Goal: Task Accomplishment & Management: Complete application form

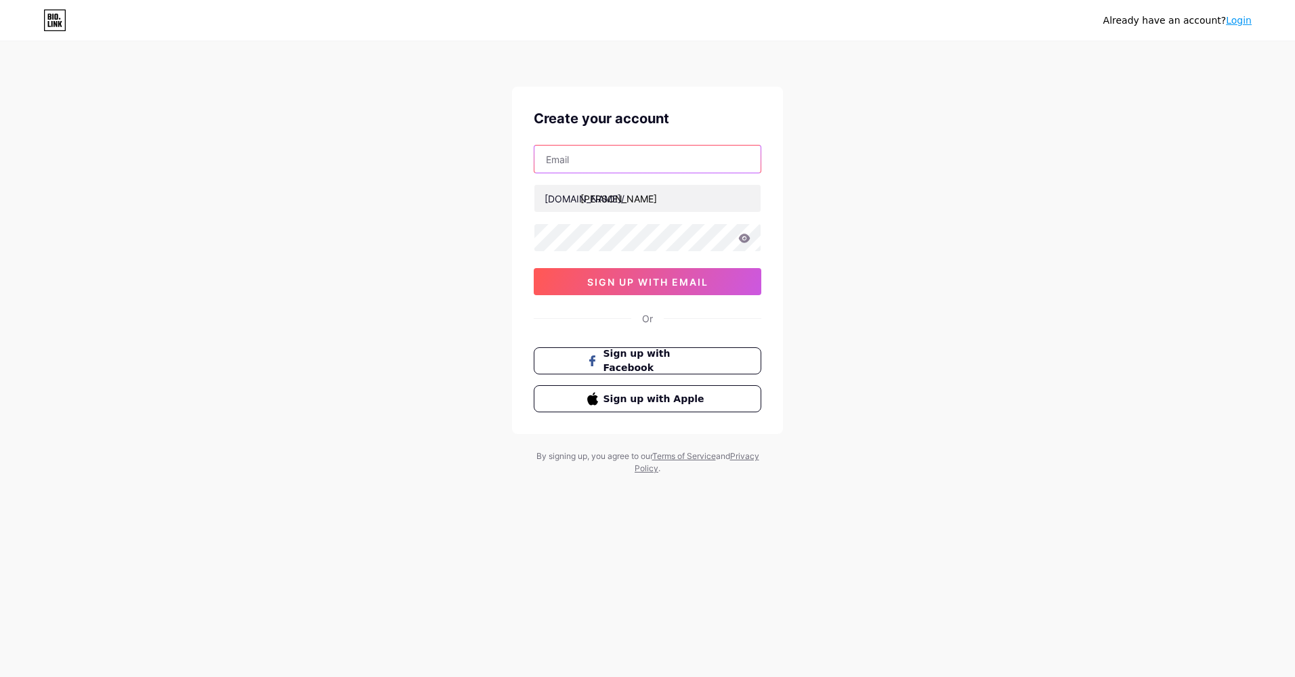
click at [591, 153] on input "text" at bounding box center [647, 159] width 226 height 27
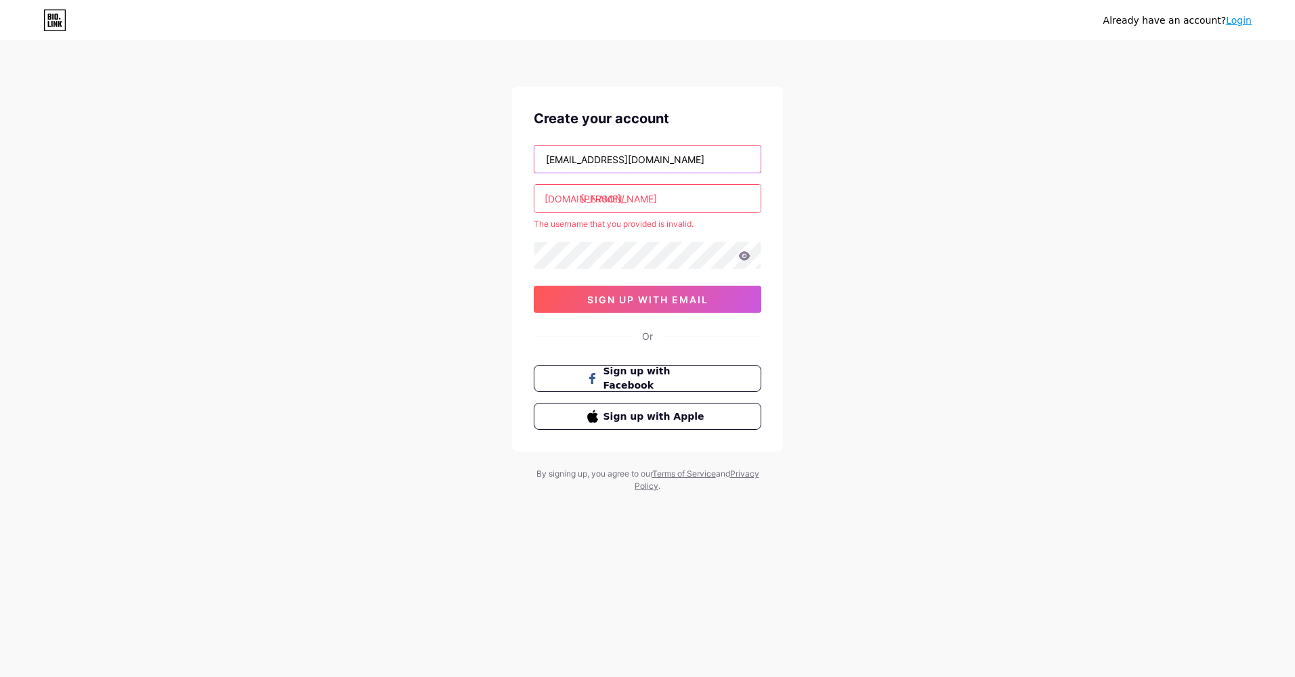
type input "[EMAIL_ADDRESS][DOMAIN_NAME]"
click at [609, 201] on input "[PERSON_NAME]" at bounding box center [647, 198] width 226 height 27
type input "[PERSON_NAME]"
click at [655, 227] on div "The username that you provided is invalid." at bounding box center [648, 224] width 228 height 12
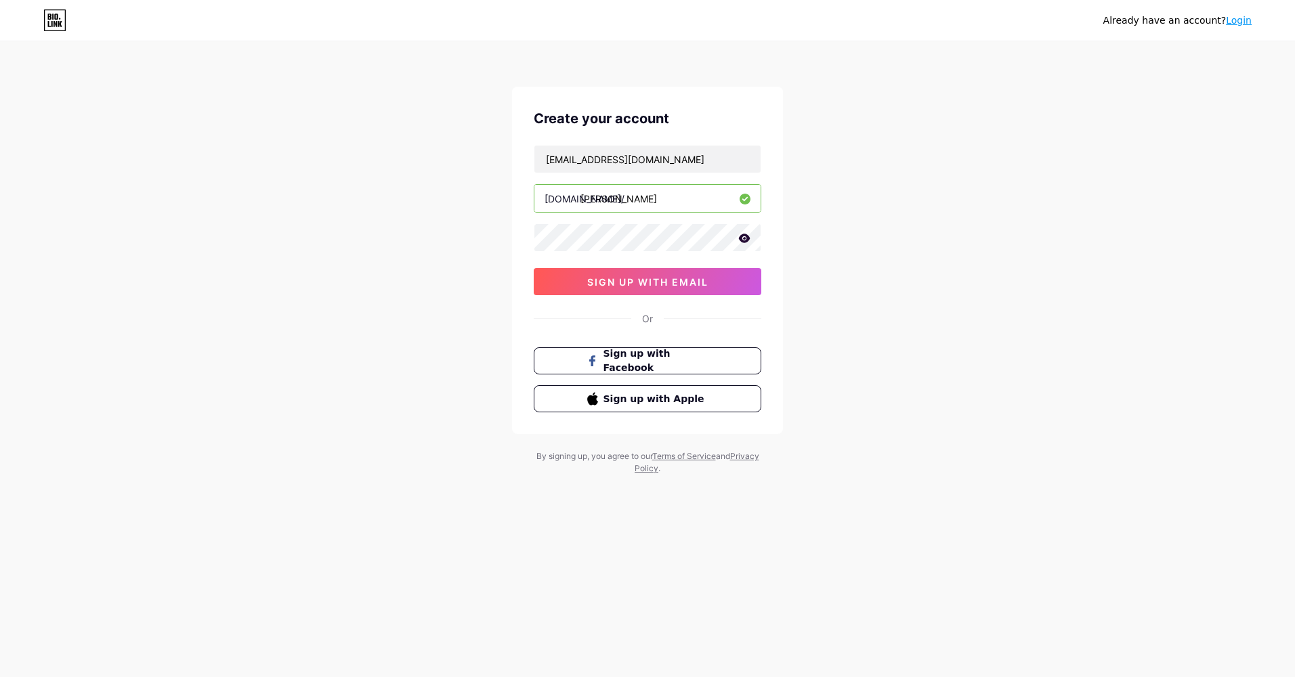
click at [738, 236] on icon at bounding box center [744, 238] width 12 height 9
click at [738, 236] on icon at bounding box center [744, 239] width 14 height 14
drag, startPoint x: 738, startPoint y: 236, endPoint x: 675, endPoint y: 284, distance: 79.2
click at [675, 284] on span "sign up with email" at bounding box center [647, 282] width 121 height 12
